Goal: Transaction & Acquisition: Purchase product/service

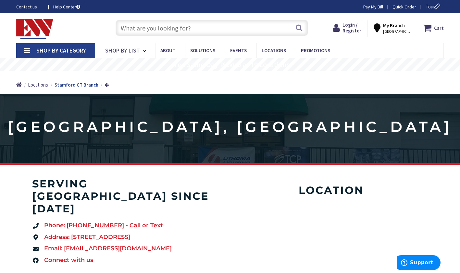
click at [139, 49] on link "Shop By List" at bounding box center [125, 50] width 60 height 15
click at [186, 30] on input "text" at bounding box center [211, 28] width 192 height 16
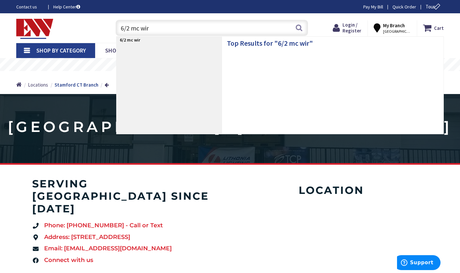
type input "6/2 mc wire"
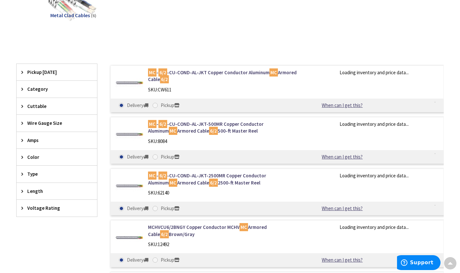
scroll to position [130, 0]
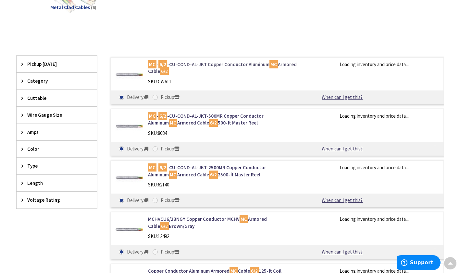
click at [180, 67] on link "MC - 6/2 -CU-COND-AL-JKT Copper Conductor Aluminum MC Armored Cable 6/2" at bounding box center [224, 68] width 152 height 14
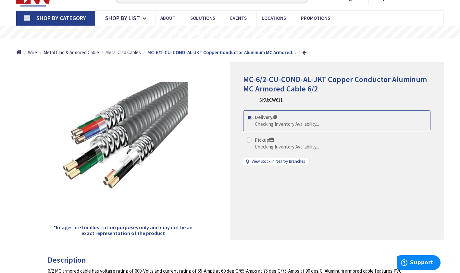
scroll to position [65, 0]
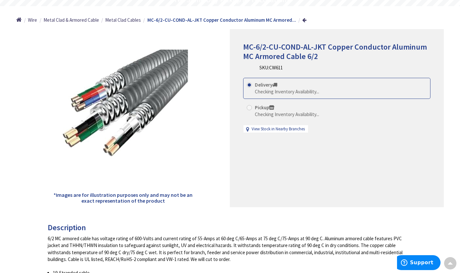
click at [250, 106] on span at bounding box center [249, 107] width 5 height 5
click at [250, 106] on input "Pickup Checking Inventory Availability..." at bounding box center [250, 107] width 4 height 4
radio input "true"
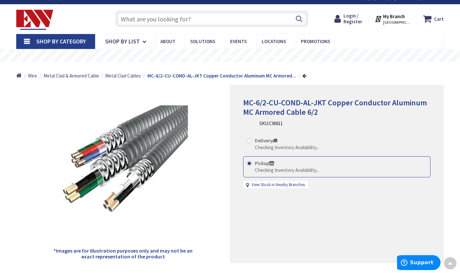
scroll to position [3, 0]
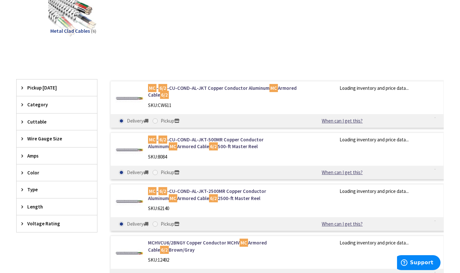
scroll to position [122, 0]
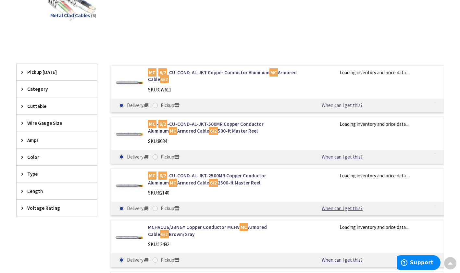
click at [345, 104] on link "When can I get this?" at bounding box center [342, 105] width 66 height 7
click at [29, 106] on span "Cuttable" at bounding box center [53, 106] width 53 height 7
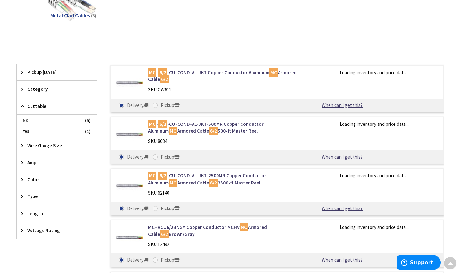
click at [26, 127] on span "Yes" at bounding box center [57, 131] width 80 height 11
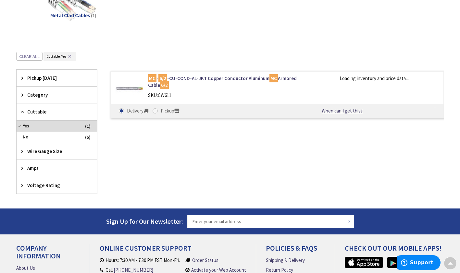
click at [138, 91] on img at bounding box center [129, 89] width 28 height 28
click at [237, 83] on link "MC - 6/2 -CU-COND-AL-JKT Copper Conductor Aluminum MC Armored Cable 6/2" at bounding box center [224, 82] width 152 height 14
click at [158, 110] on span at bounding box center [154, 110] width 5 height 5
click at [158, 110] on input "Pickup" at bounding box center [156, 111] width 4 height 4
radio input "true"
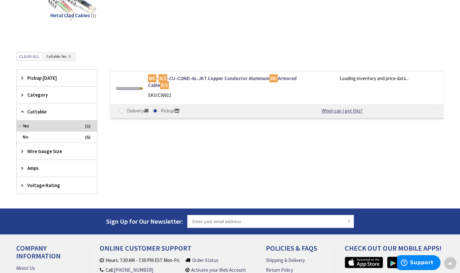
click at [158, 111] on span at bounding box center [154, 110] width 5 height 5
click at [158, 111] on input "Pickup" at bounding box center [156, 111] width 4 height 4
click at [172, 91] on div "MC - 6/2 -CU-COND-AL-JKT Copper Conductor Aluminum MC Armored Cable 6/2 SKU: CW…" at bounding box center [224, 88] width 162 height 27
click at [179, 82] on link "MC - 6/2 -CU-COND-AL-JKT Copper Conductor Aluminum MC Armored Cable 6/2" at bounding box center [224, 82] width 152 height 14
click at [185, 81] on link "MC - 6/2 -CU-COND-AL-JKT Copper Conductor Aluminum MC Armored Cable 6/2" at bounding box center [224, 82] width 152 height 14
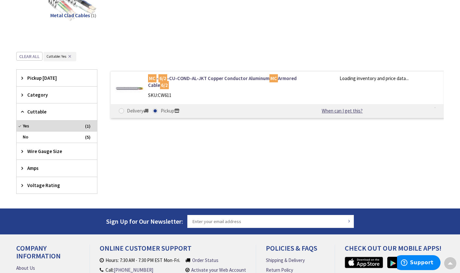
click at [128, 88] on img at bounding box center [129, 89] width 28 height 28
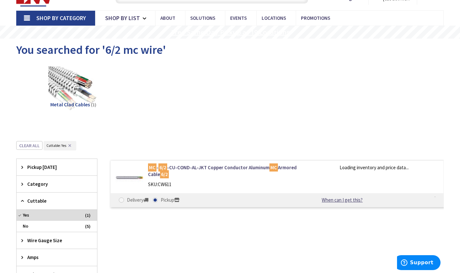
scroll to position [0, 0]
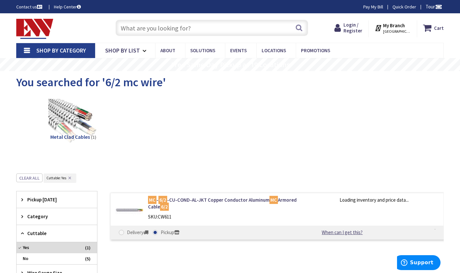
click at [376, 29] on div "My Branch STAMFORD, CT My Branch: 45 HARBOR VIEW AVENUE STAMFORD, CT Monday 7:0…" at bounding box center [393, 28] width 48 height 17
click at [381, 29] on icon at bounding box center [378, 28] width 8 height 12
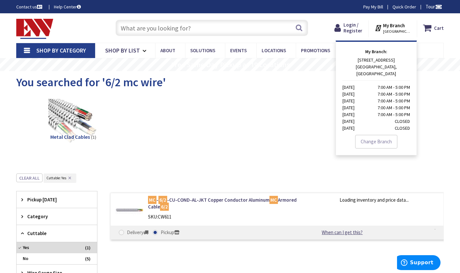
click at [440, 102] on div "View Subcategories Metal Clad Cables (1)" at bounding box center [229, 127] width 427 height 65
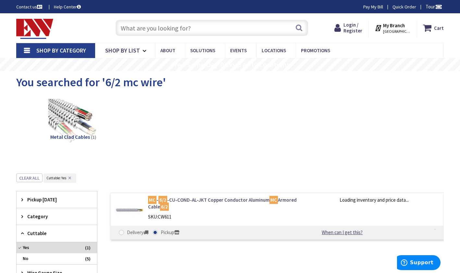
click at [192, 201] on link "MC - 6/2 -CU-COND-AL-JKT Copper Conductor Aluminum MC Armored Cable 6/2" at bounding box center [224, 204] width 152 height 14
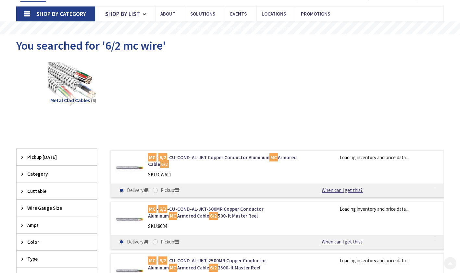
scroll to position [97, 0]
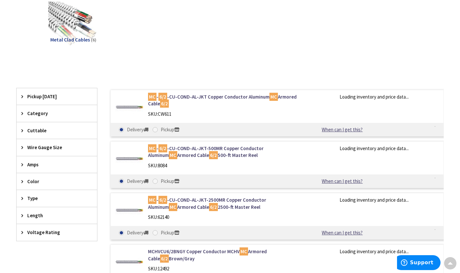
click at [155, 131] on span at bounding box center [154, 129] width 5 height 5
click at [155, 131] on input "Pickup" at bounding box center [156, 130] width 4 height 4
radio input "true"
click at [190, 111] on div "SKU: CW611" at bounding box center [224, 114] width 152 height 7
click at [164, 109] on div "MC - 6/2 -CU-COND-AL-JKT Copper Conductor Aluminum MC Armored Cable 6/2 SKU: CW…" at bounding box center [224, 106] width 162 height 27
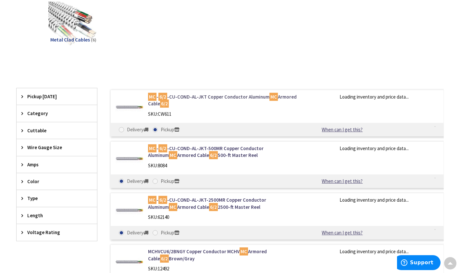
click at [164, 103] on mark "6/2" at bounding box center [164, 104] width 9 height 8
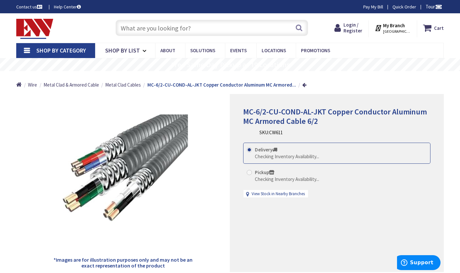
drag, startPoint x: 250, startPoint y: 182, endPoint x: 249, endPoint y: 179, distance: 3.5
click at [249, 179] on label "Pickup Checking Inventory Availability..." at bounding box center [283, 176] width 72 height 14
click at [249, 175] on input "Pickup Checking Inventory Availability..." at bounding box center [250, 172] width 4 height 4
radio input "true"
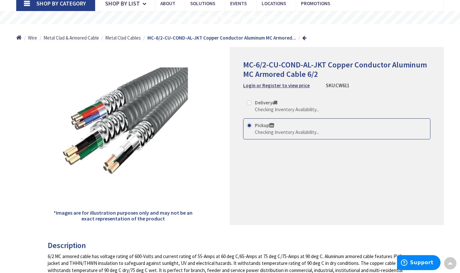
scroll to position [67, 0]
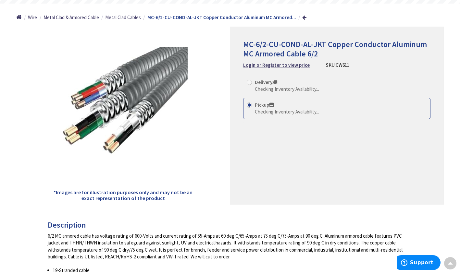
click at [282, 102] on label "Pickup Checking Inventory Availability..." at bounding box center [283, 109] width 72 height 14
click at [252, 103] on input "Pickup Checking Inventory Availability..." at bounding box center [250, 105] width 4 height 4
click at [287, 62] on strong "Login or Register to view price" at bounding box center [276, 65] width 67 height 6
click at [293, 65] on strong "Login or Register to view price" at bounding box center [276, 65] width 67 height 6
click at [280, 65] on strong "Login or Register to view price" at bounding box center [276, 65] width 67 height 6
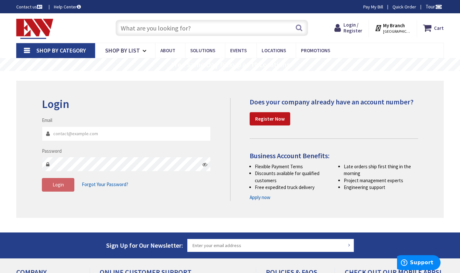
click at [260, 198] on link "Apply now" at bounding box center [259, 197] width 21 height 7
click at [264, 199] on link "Apply now" at bounding box center [259, 197] width 21 height 7
